Goal: Task Accomplishment & Management: Use online tool/utility

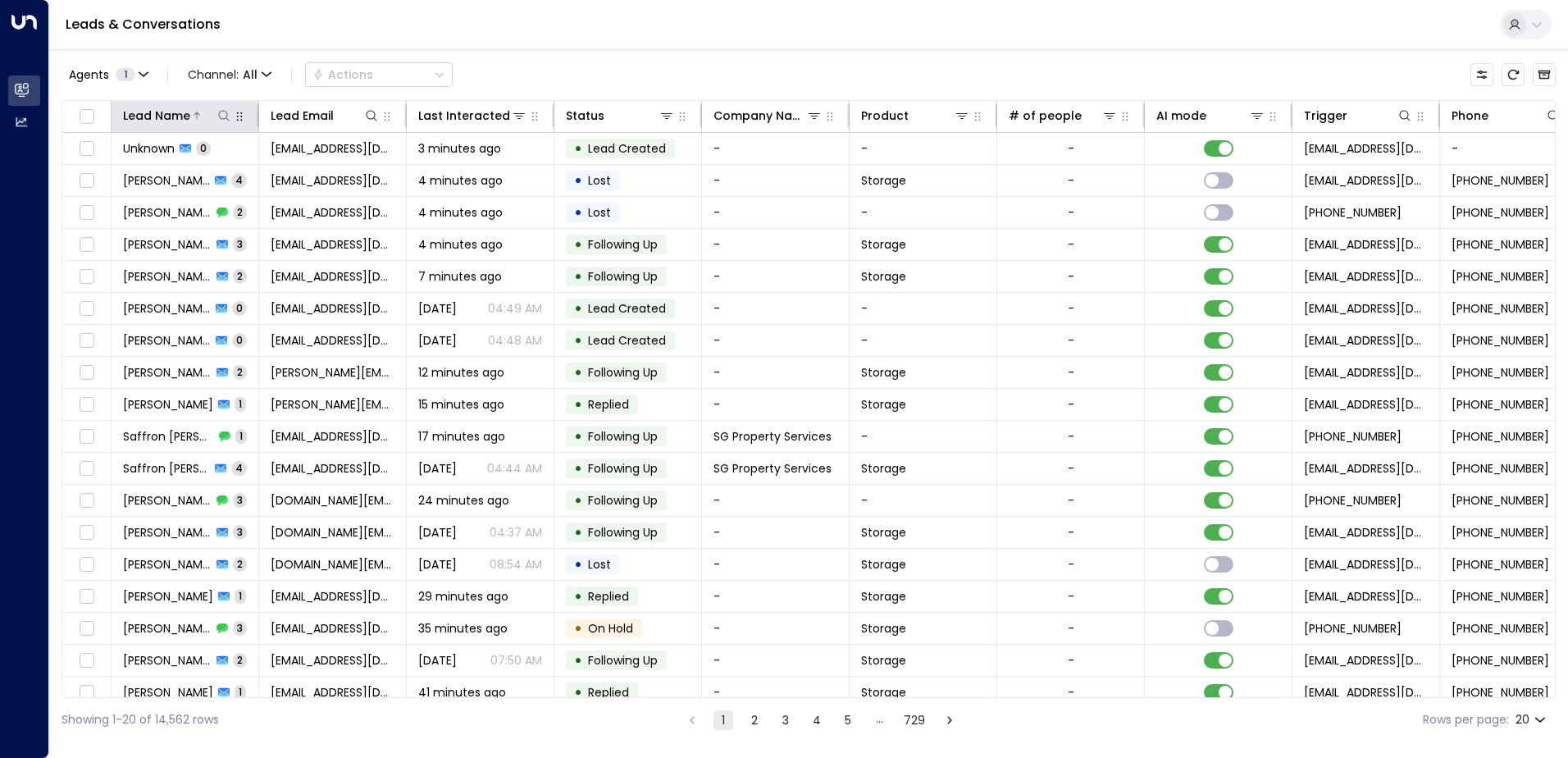
click at [219, 116] on icon at bounding box center [223, 116] width 11 height 11
type input "*****"
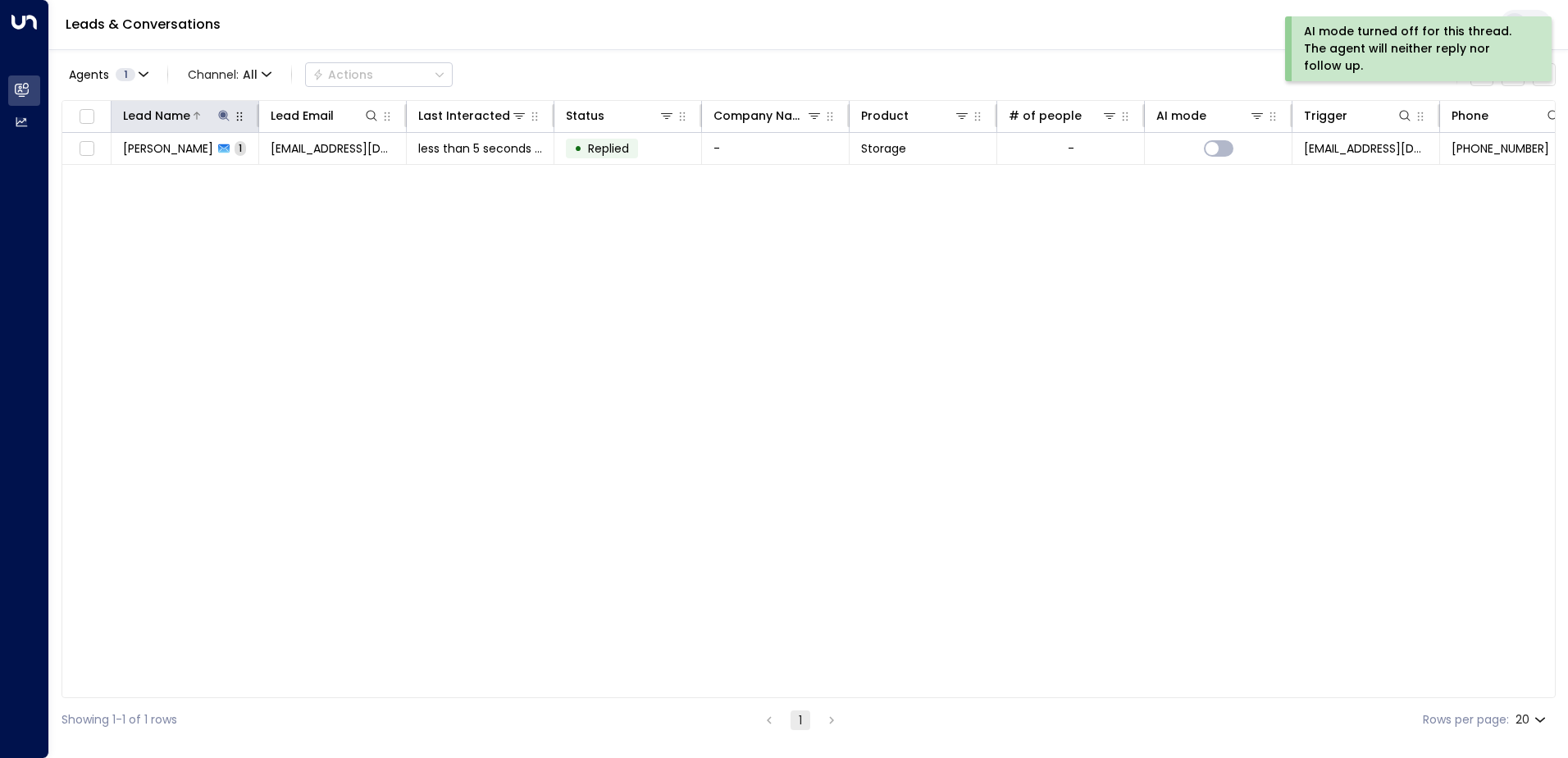
click at [222, 116] on icon at bounding box center [223, 116] width 11 height 11
click at [327, 177] on icon "button" at bounding box center [326, 175] width 11 height 11
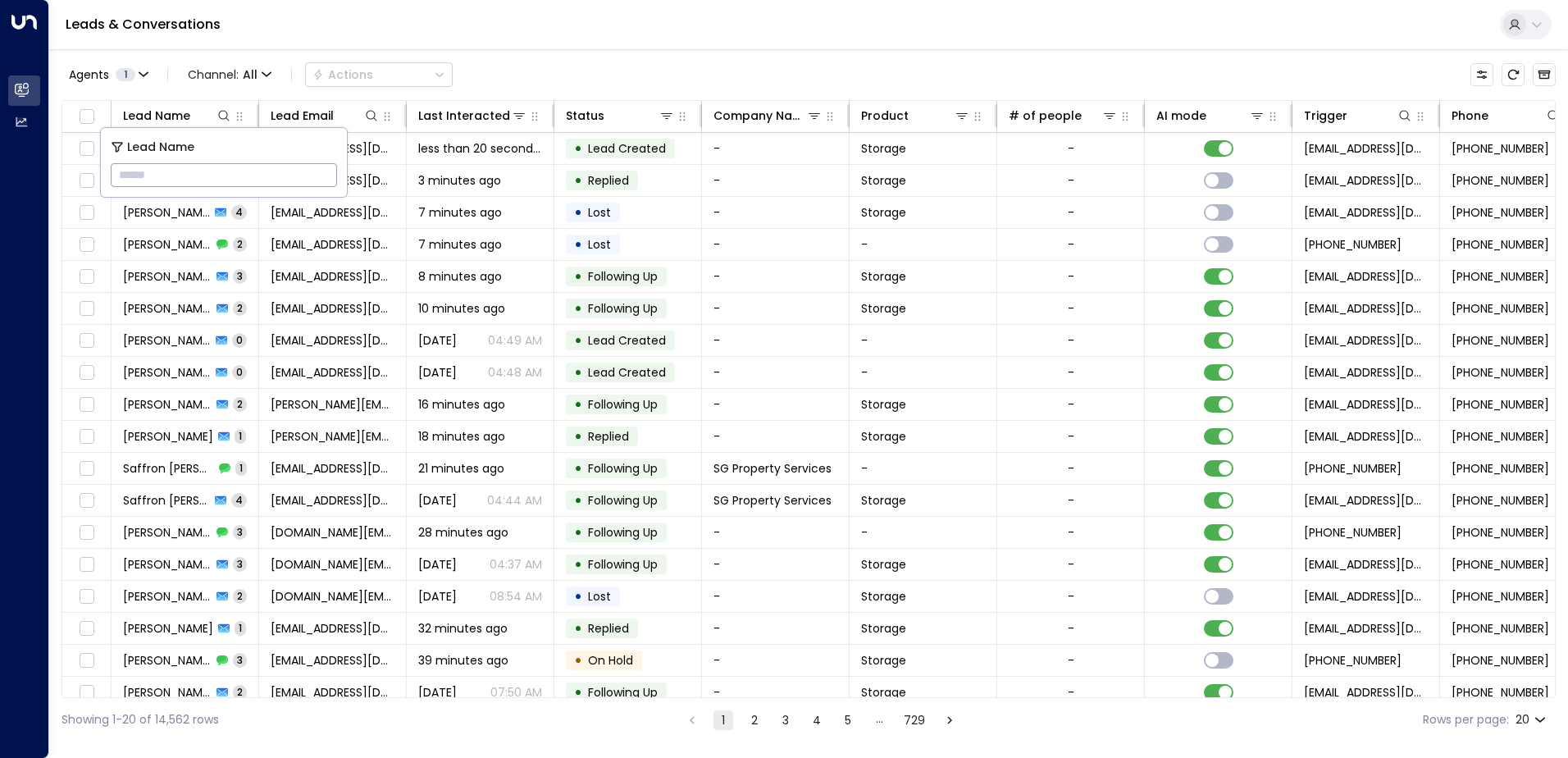
click at [178, 171] on input "text" at bounding box center [223, 175] width 226 height 31
type input "******"
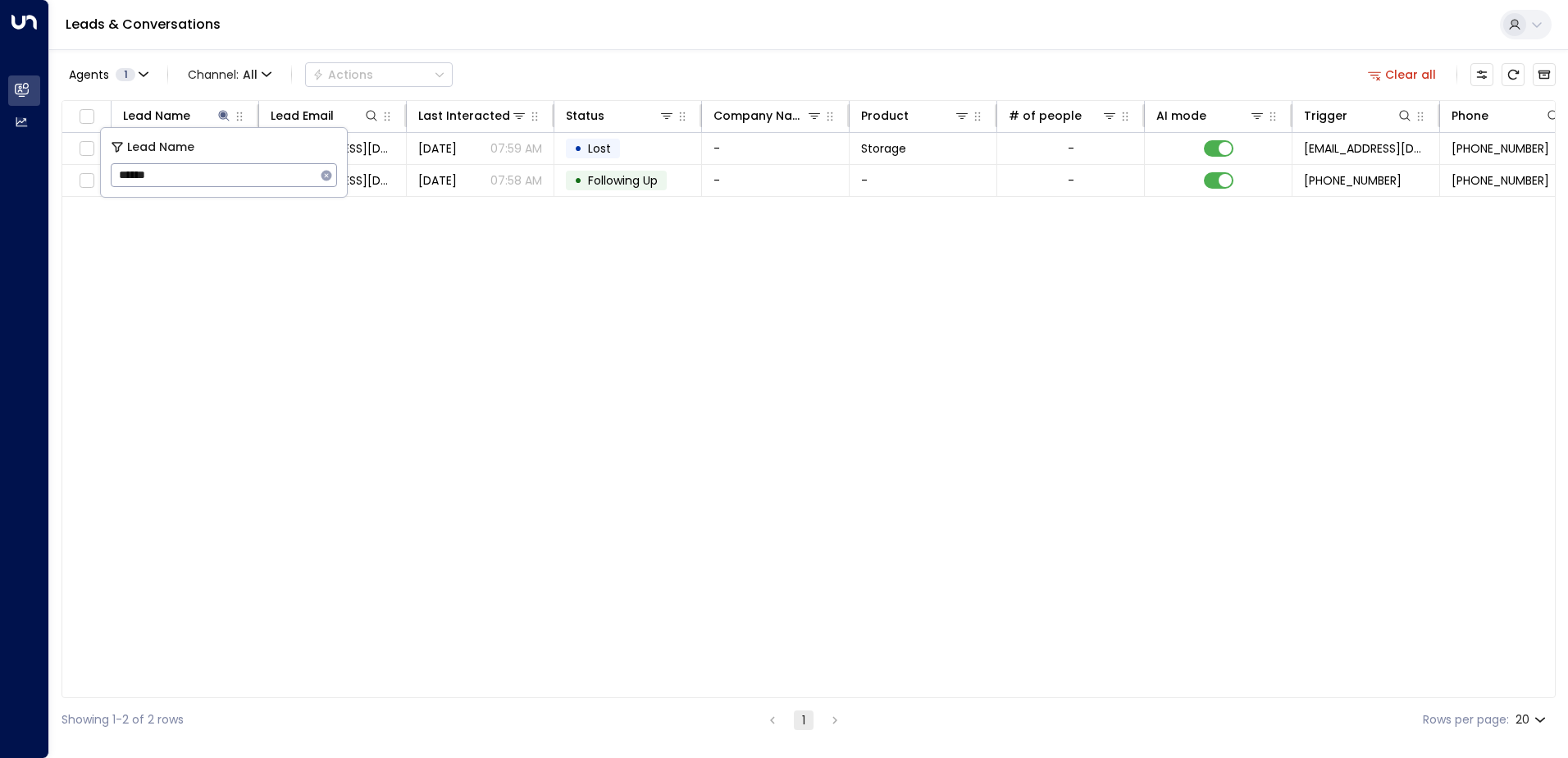
click at [913, 352] on div "Lead Name Lead Email Last Interacted Status Company Name Product # of people AI…" at bounding box center [808, 399] width 1494 height 598
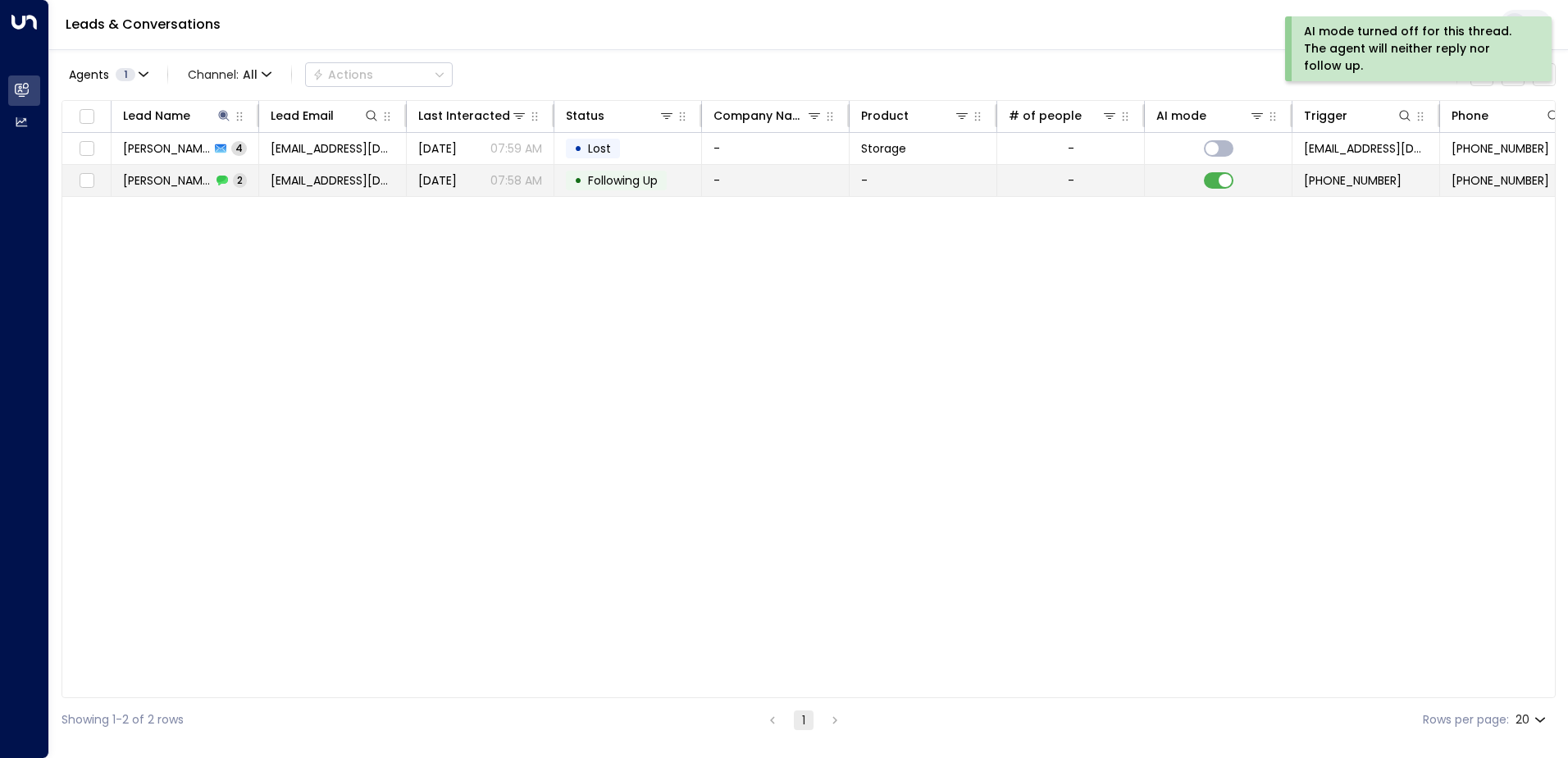
click at [457, 183] on span "[DATE]" at bounding box center [437, 180] width 39 height 16
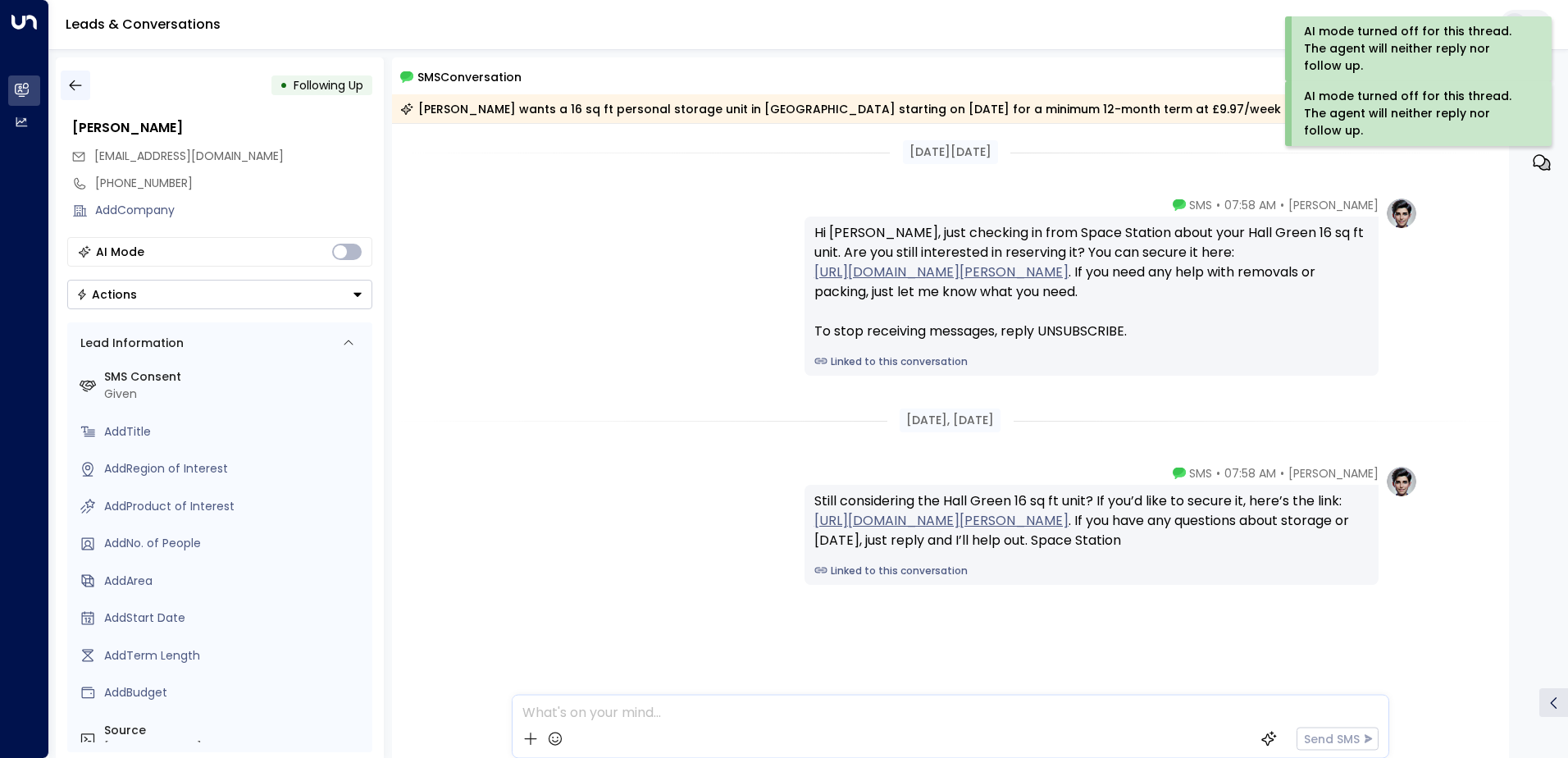
click at [83, 87] on button "button" at bounding box center [75, 85] width 30 height 30
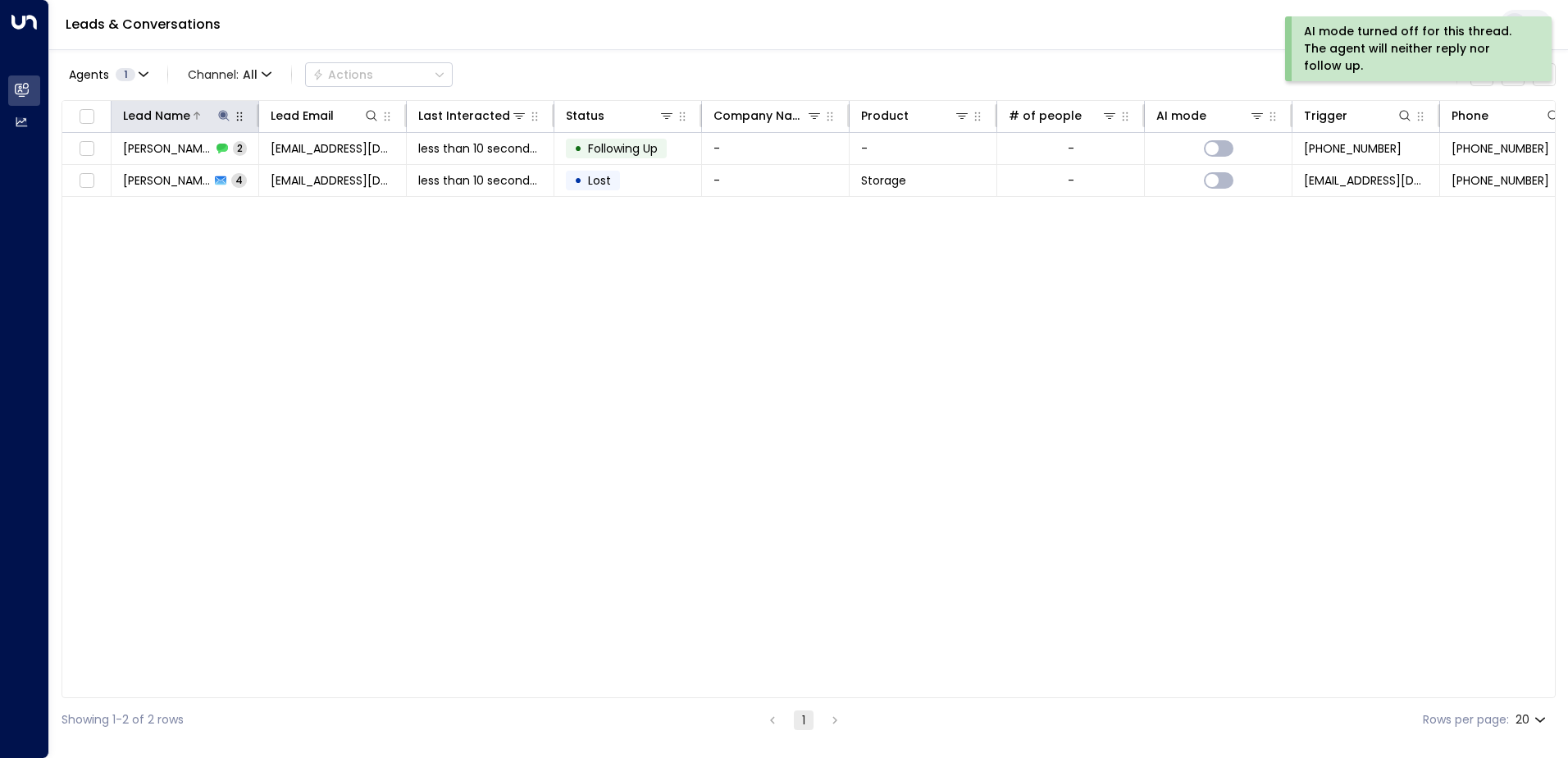
click at [223, 113] on icon at bounding box center [223, 116] width 11 height 11
click at [326, 180] on icon "button" at bounding box center [326, 175] width 14 height 14
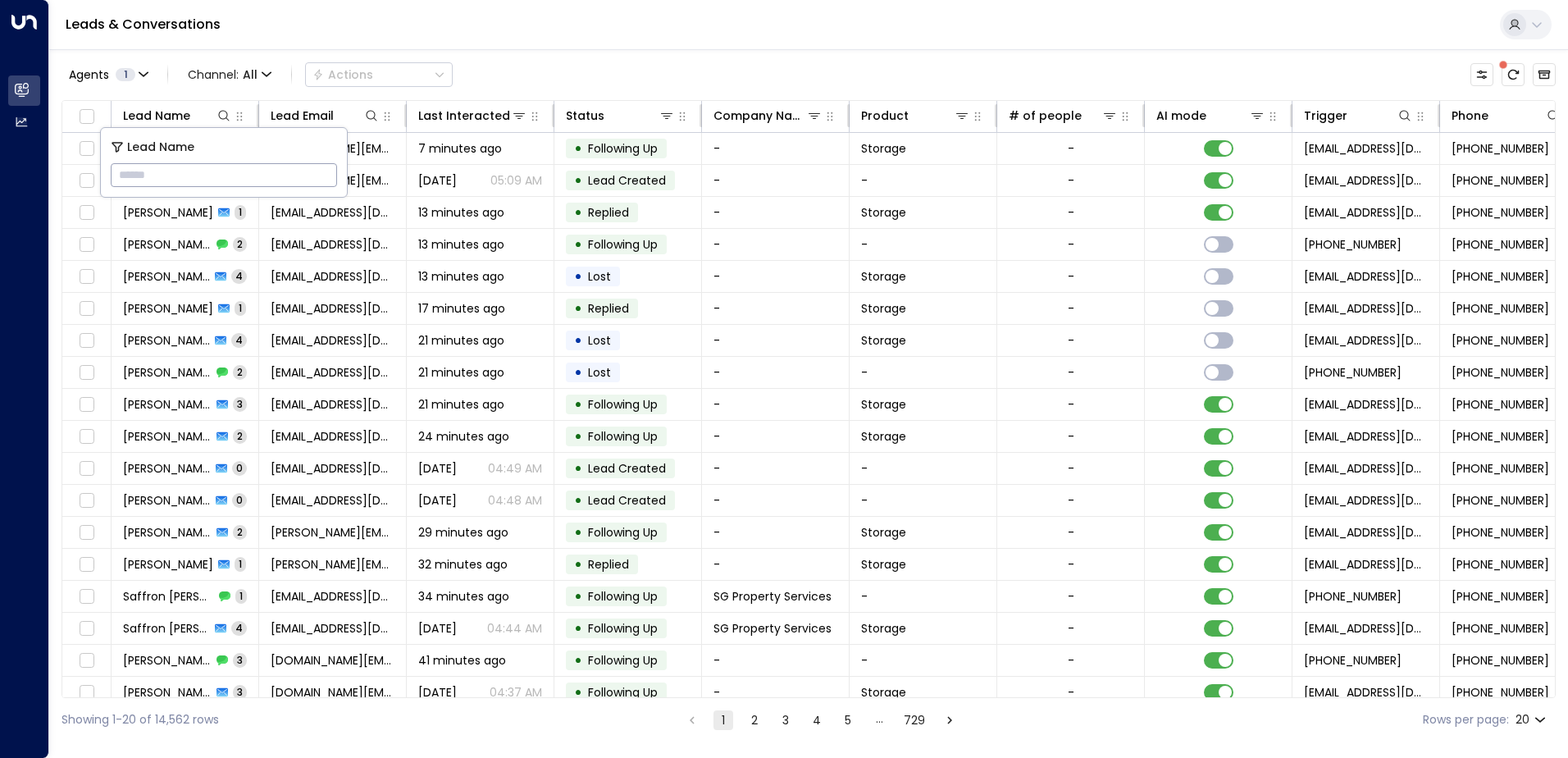
click at [168, 166] on input "text" at bounding box center [223, 175] width 226 height 31
type input "*****"
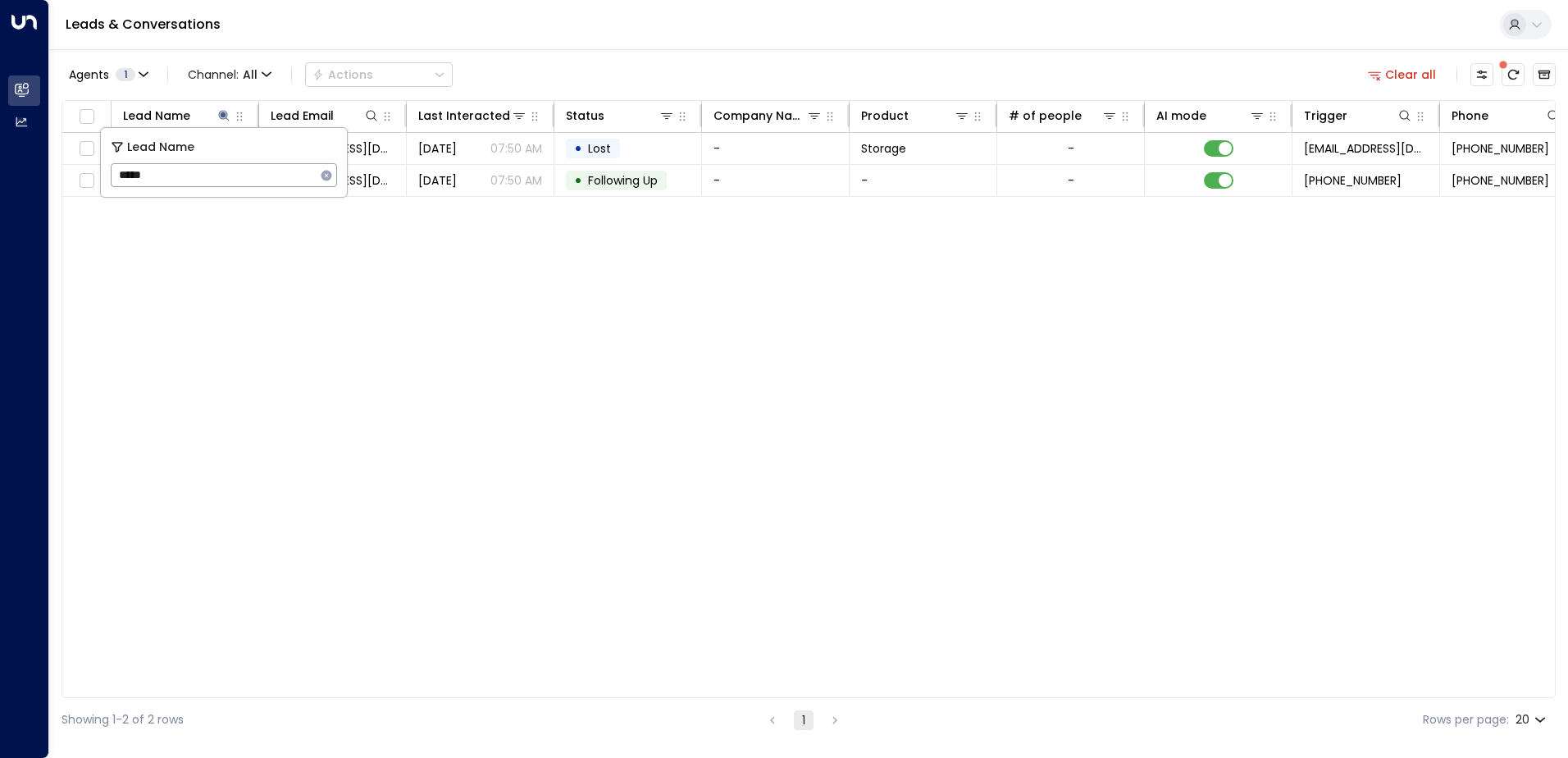
click at [605, 409] on div "Lead Name Lead Email Last Interacted Status Company Name Product # of people AI…" at bounding box center [808, 399] width 1494 height 598
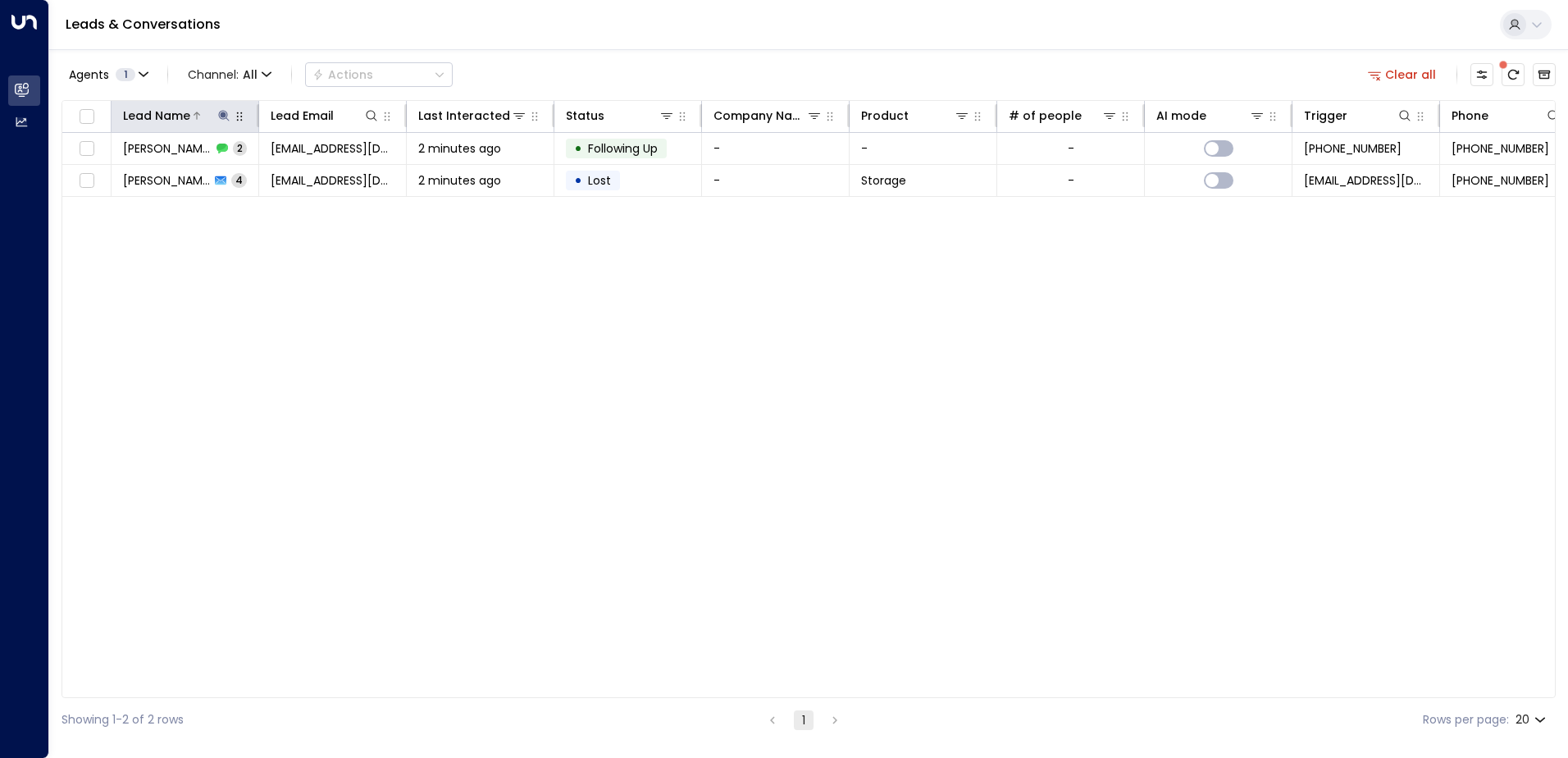
click at [222, 115] on icon at bounding box center [223, 116] width 11 height 11
drag, startPoint x: 185, startPoint y: 177, endPoint x: 0, endPoint y: 208, distance: 187.6
click at [0, 216] on html "Overview Leads & Conversations Leads & Conversations Analytics Analytics Leads …" at bounding box center [784, 371] width 1568 height 742
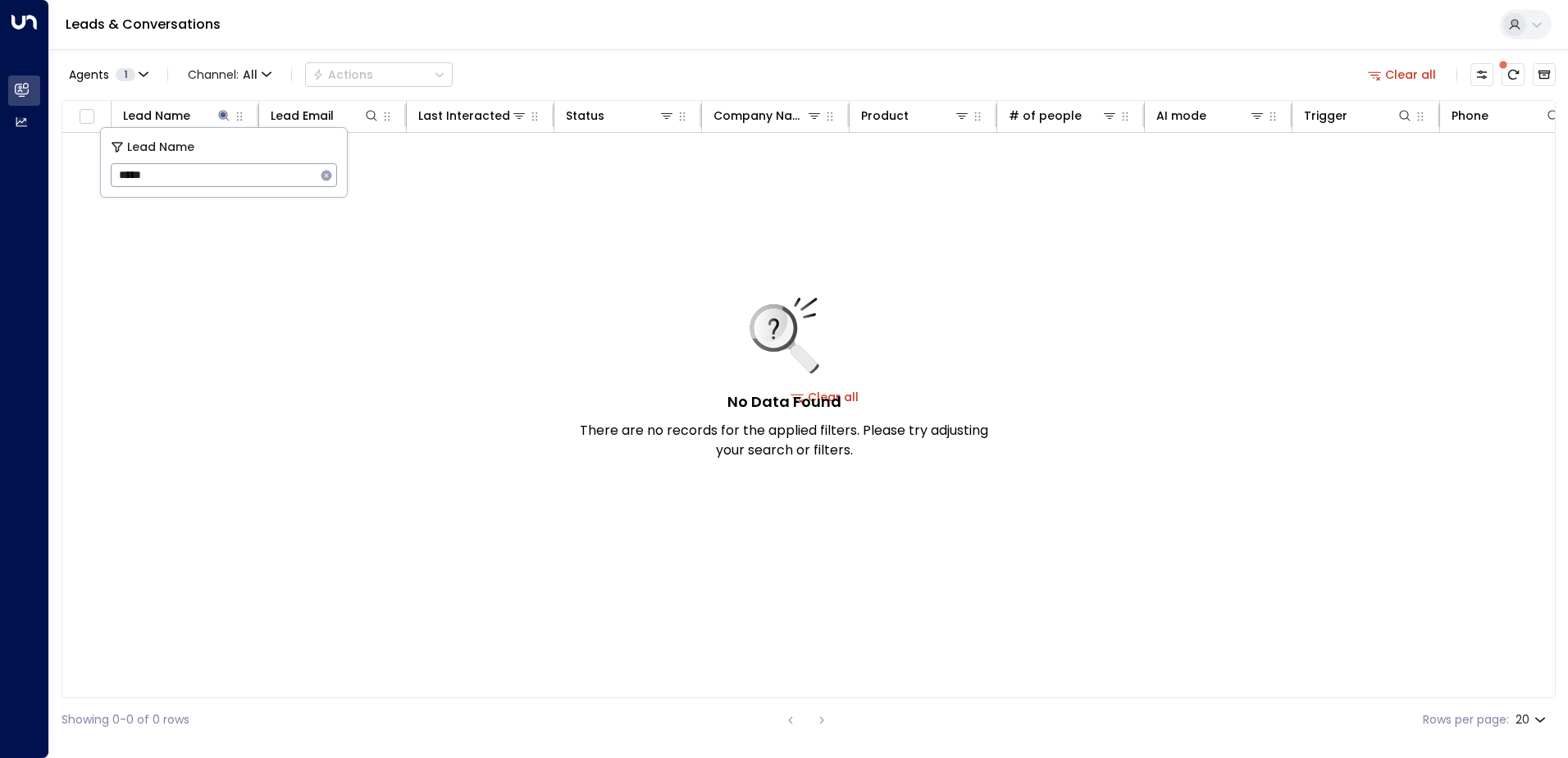
type input "******"
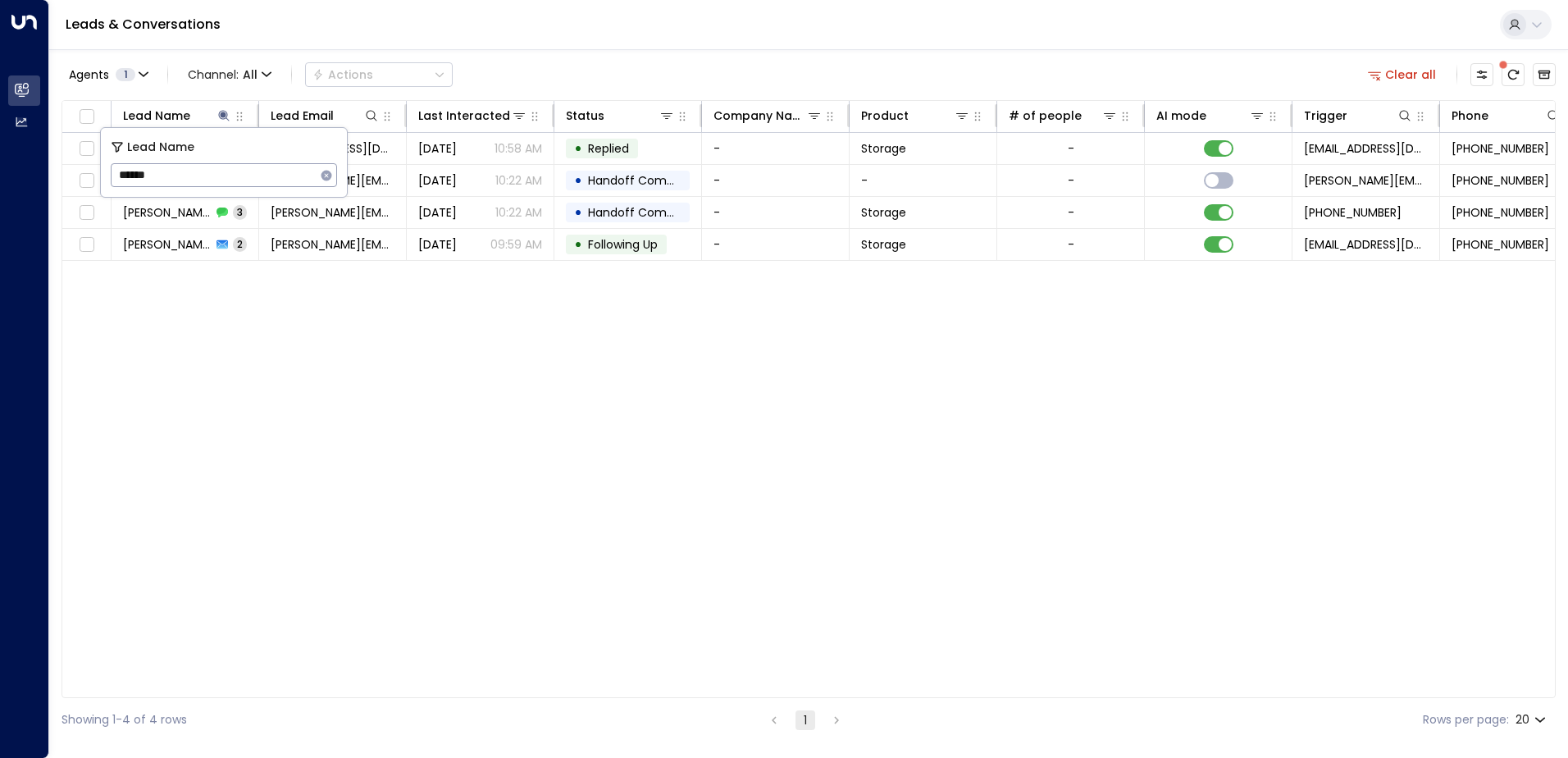
click at [551, 31] on div "Leads & Conversations" at bounding box center [808, 24] width 1518 height 50
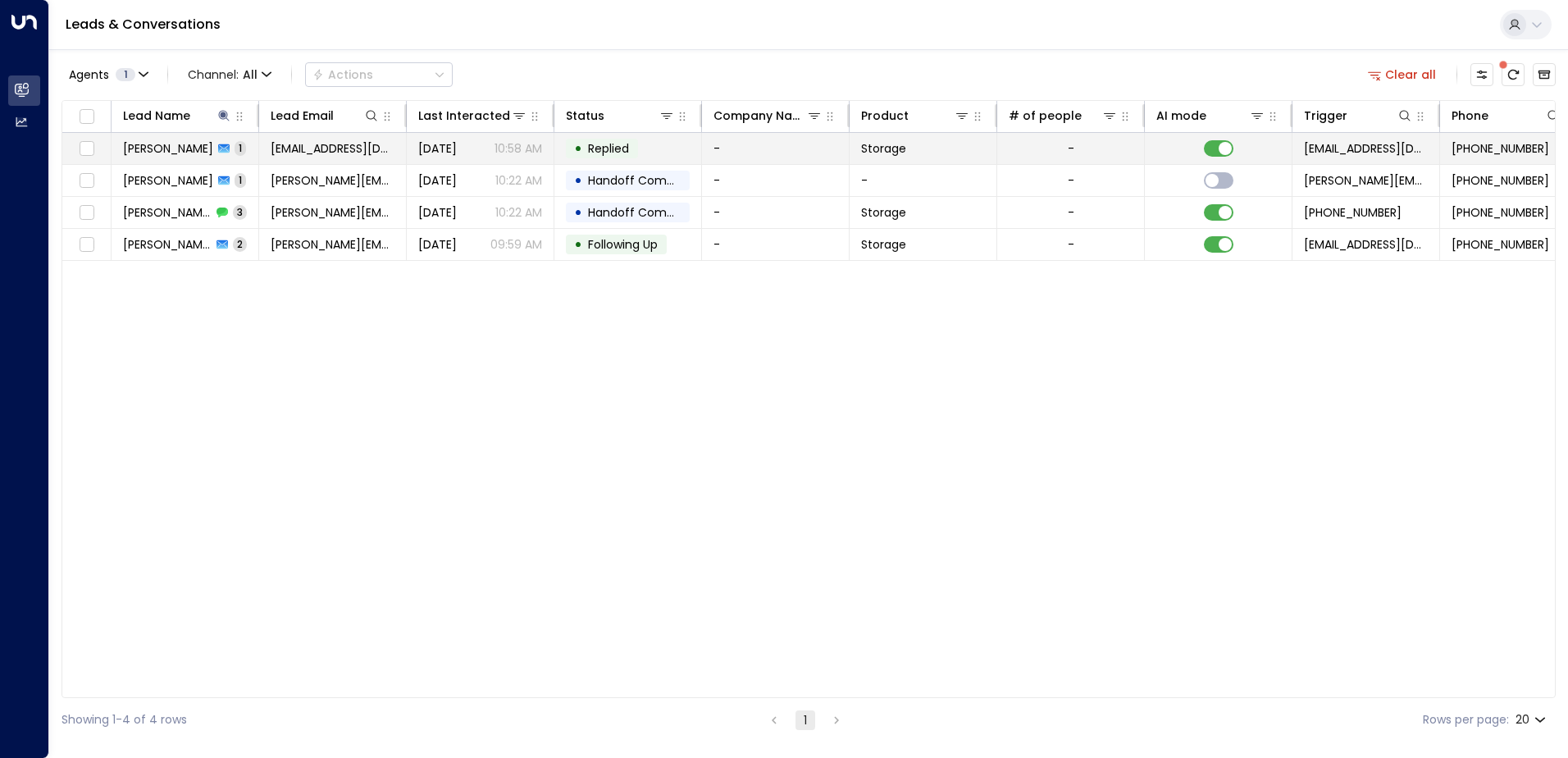
click at [628, 154] on span "Replied" at bounding box center [608, 148] width 41 height 16
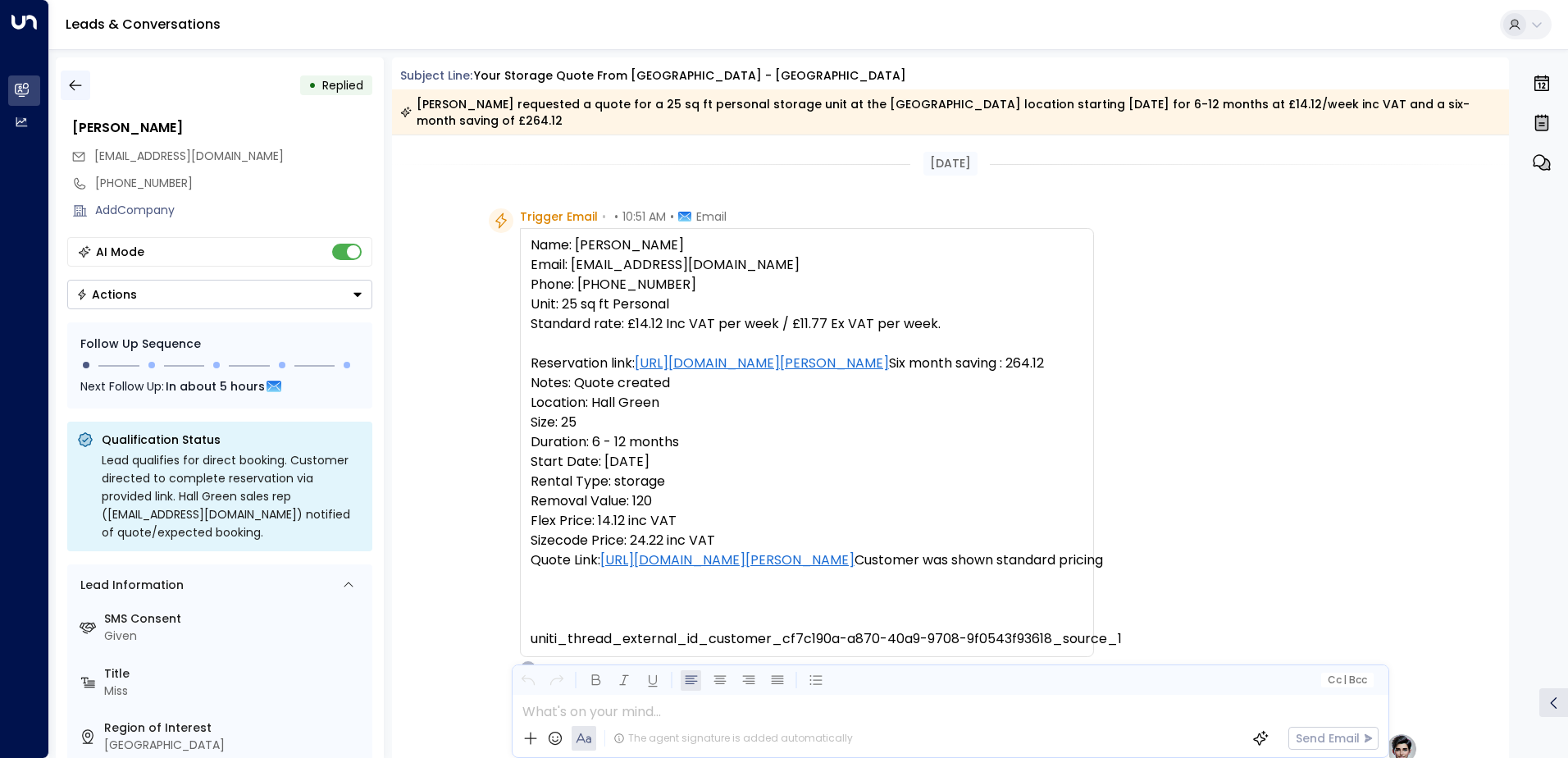
click at [76, 74] on button "button" at bounding box center [75, 85] width 30 height 30
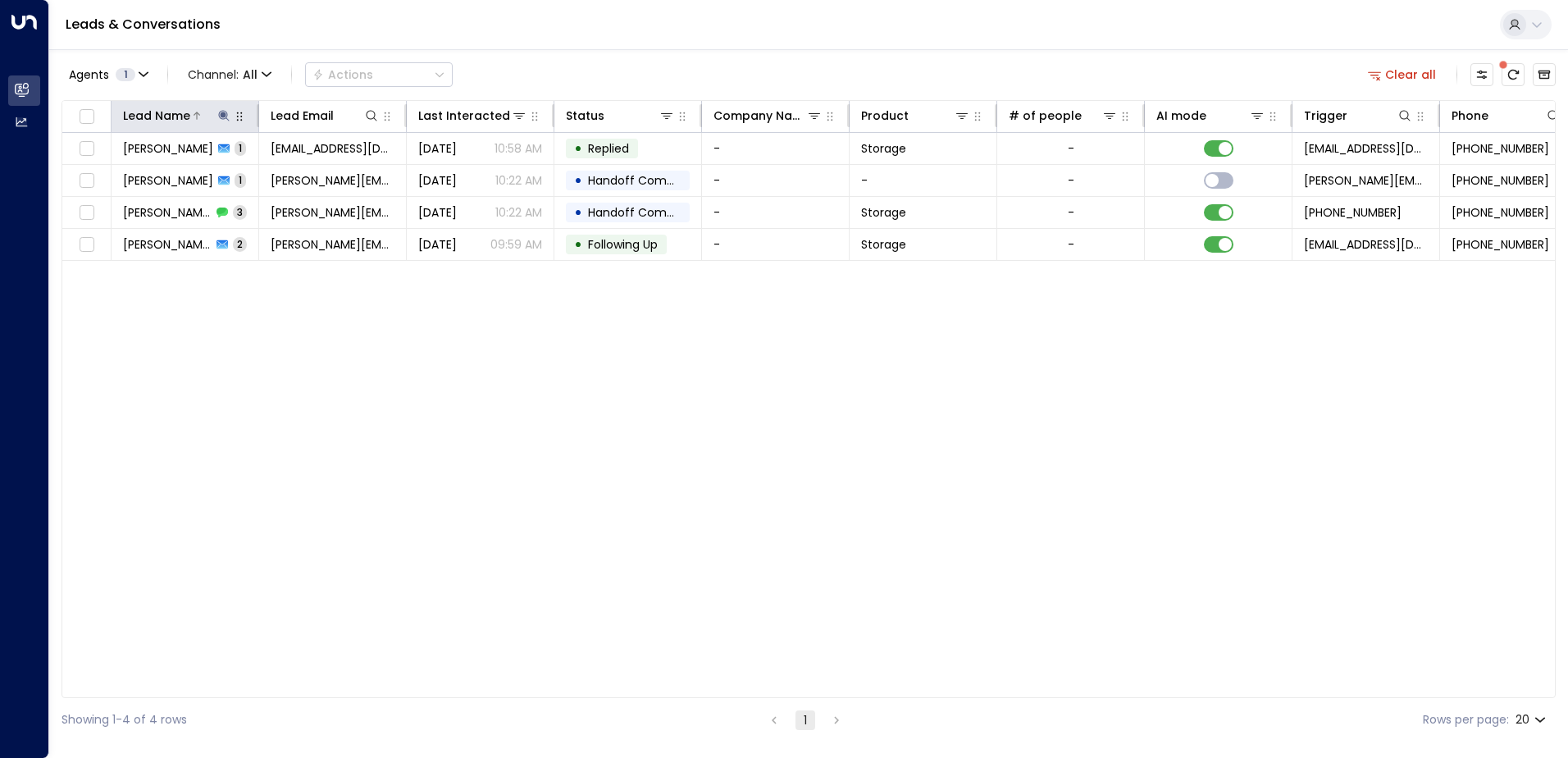
click at [223, 116] on icon at bounding box center [223, 116] width 11 height 11
click at [326, 177] on icon "button" at bounding box center [326, 175] width 11 height 11
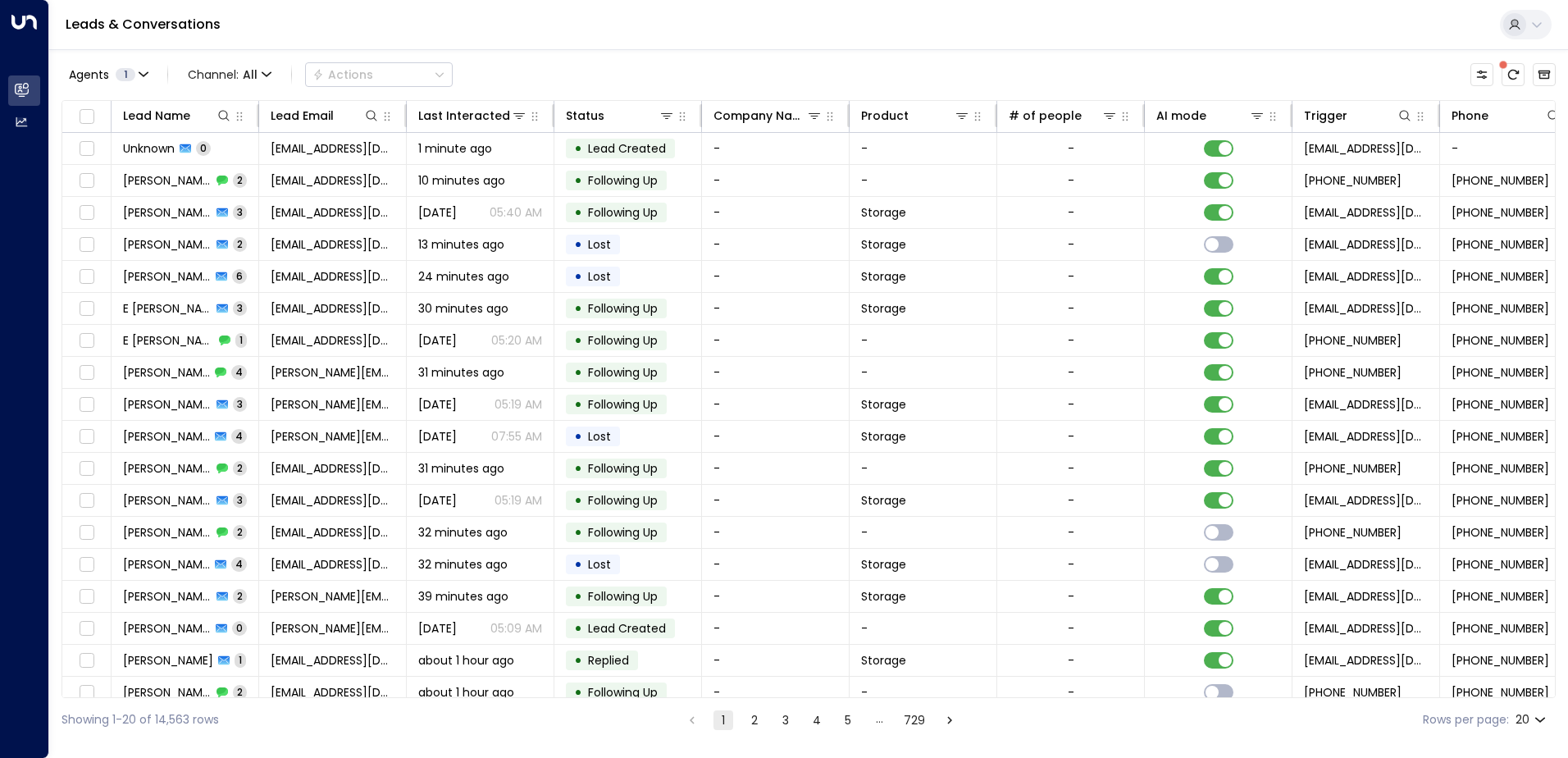
click at [698, 31] on div "Leads & Conversations" at bounding box center [808, 24] width 1518 height 50
